Goal: Navigation & Orientation: Find specific page/section

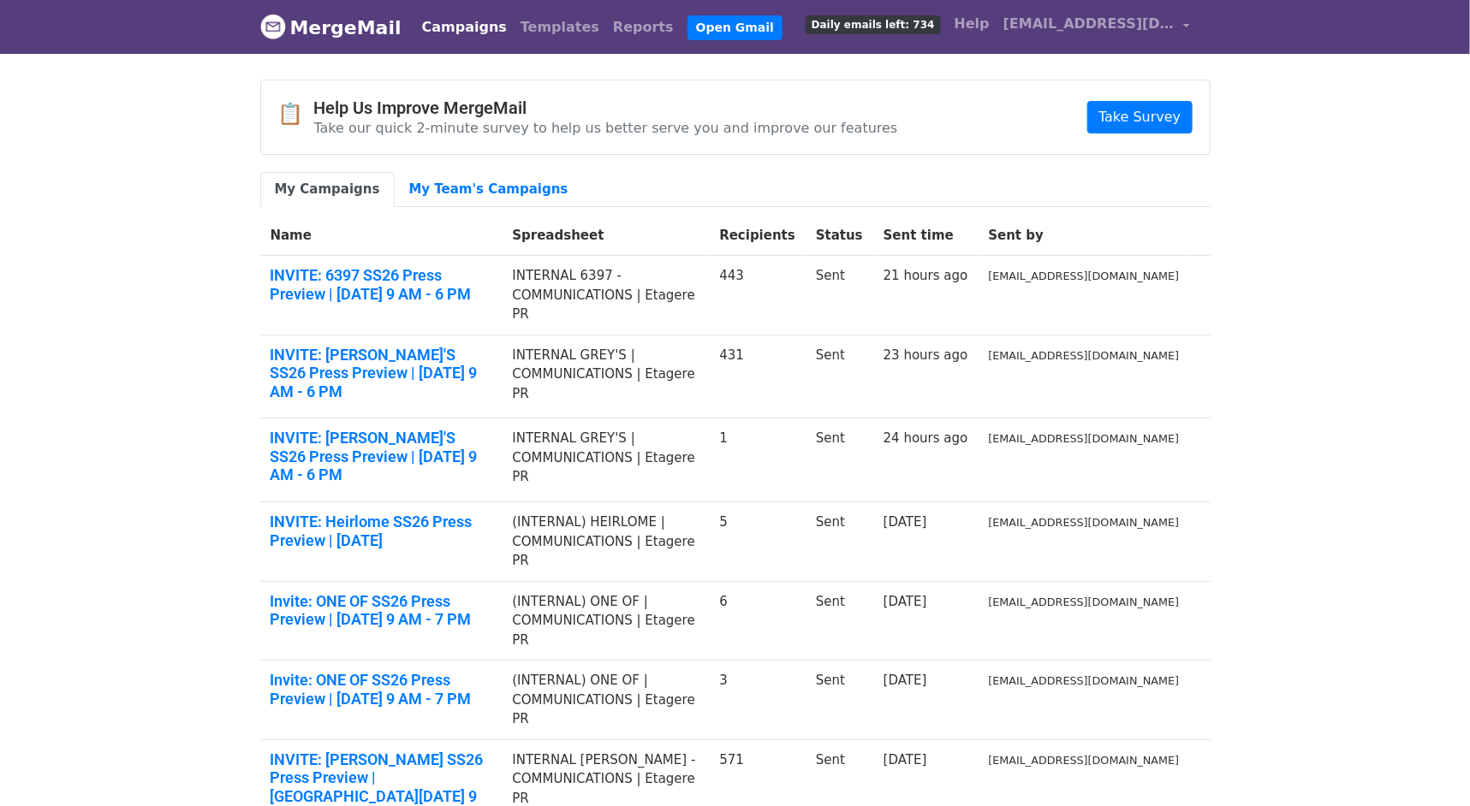
click at [324, 23] on link "MergeMail" at bounding box center [330, 27] width 141 height 36
click at [190, 129] on body "MergeMail Campaigns Templates Reports Open Gmail Daily emails left: 740 Help rs…" at bounding box center [735, 501] width 1470 height 1002
click at [77, 328] on body "MergeMail Campaigns Templates Reports Open Gmail Daily emails left: 740 Help rs…" at bounding box center [735, 501] width 1470 height 1002
